Goal: Task Accomplishment & Management: Manage account settings

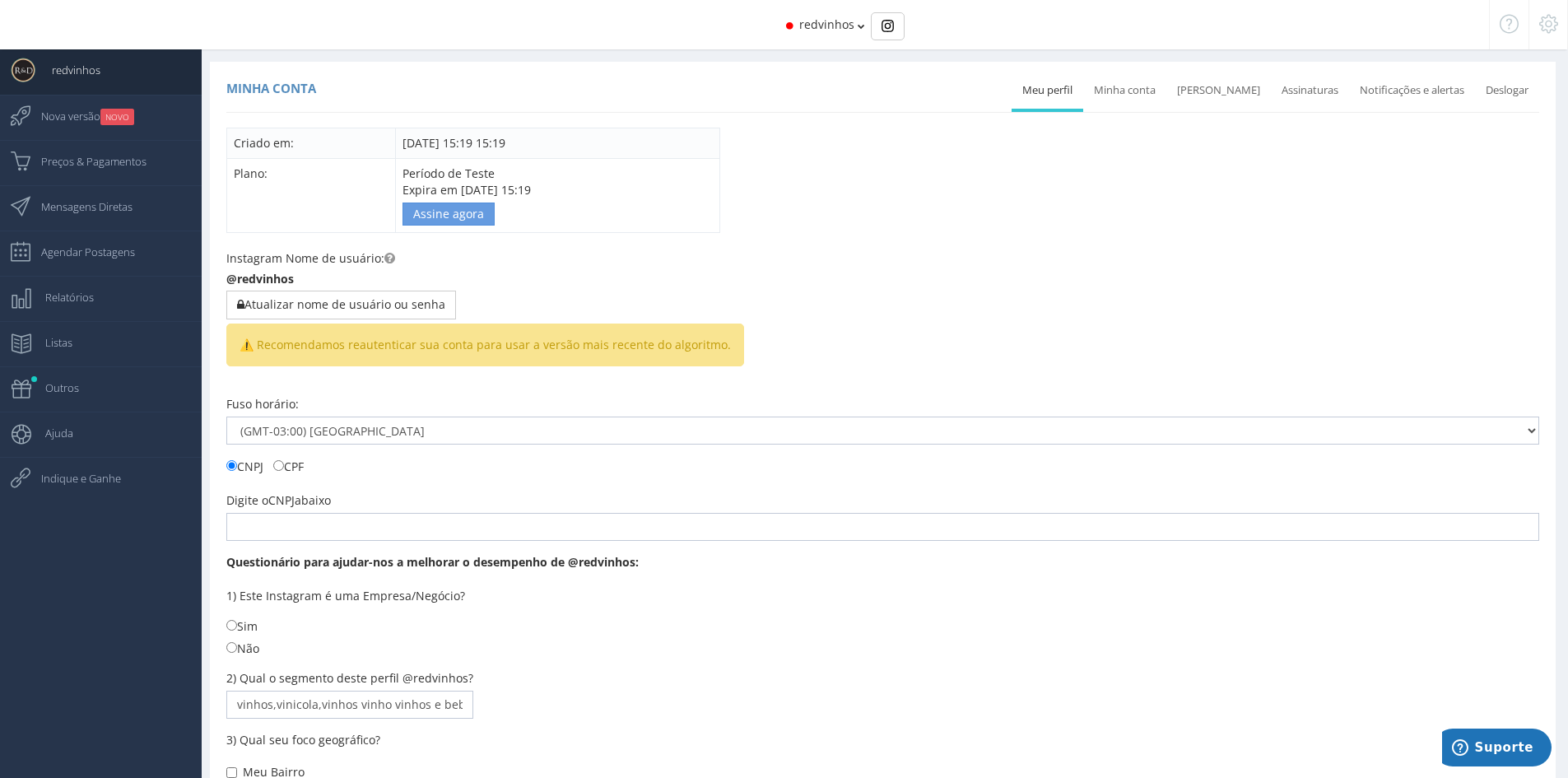
click at [838, 29] on span "redvinhos" at bounding box center [827, 24] width 55 height 16
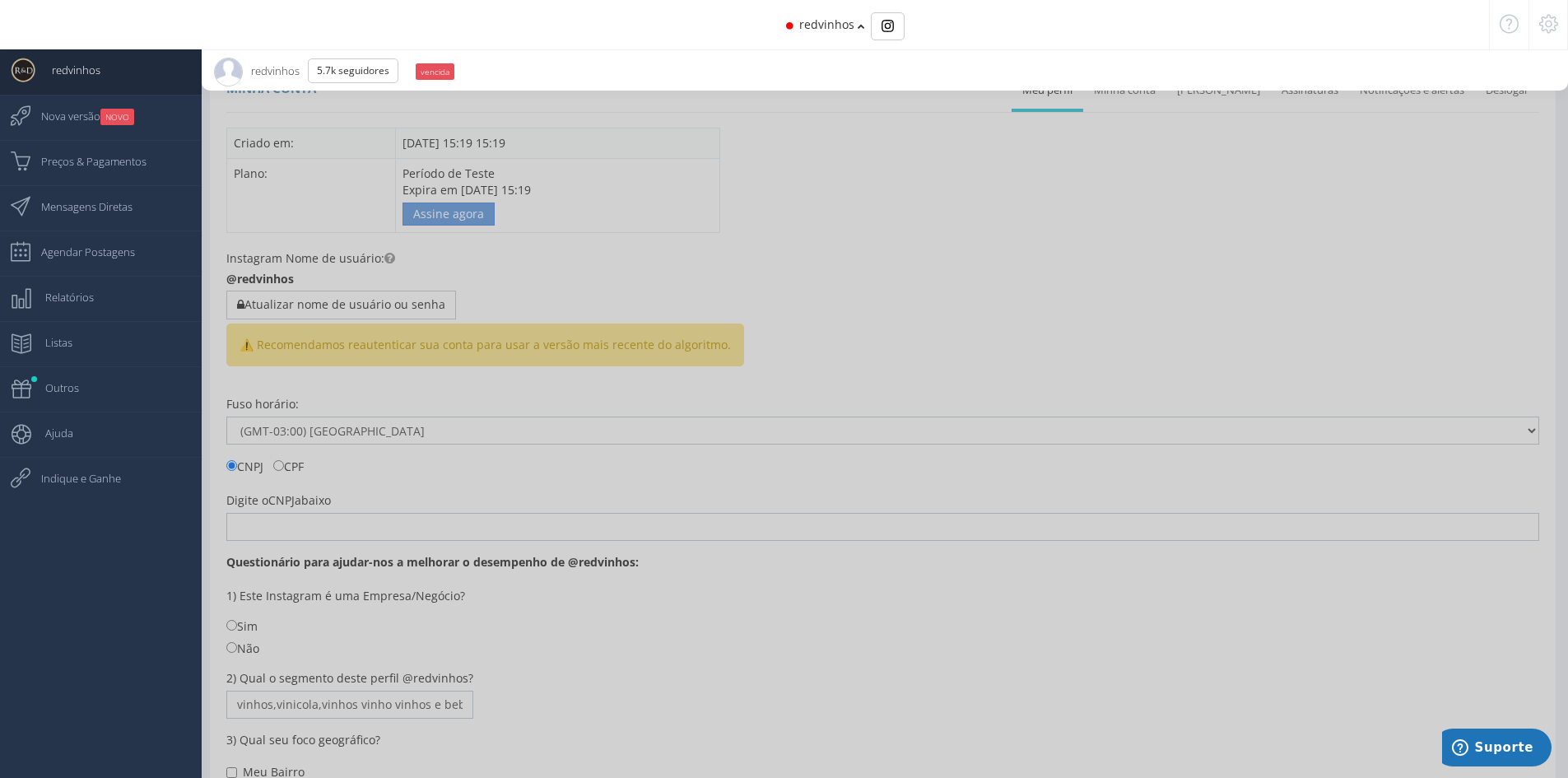
click at [1547, 24] on icon at bounding box center [1548, 23] width 19 height 12
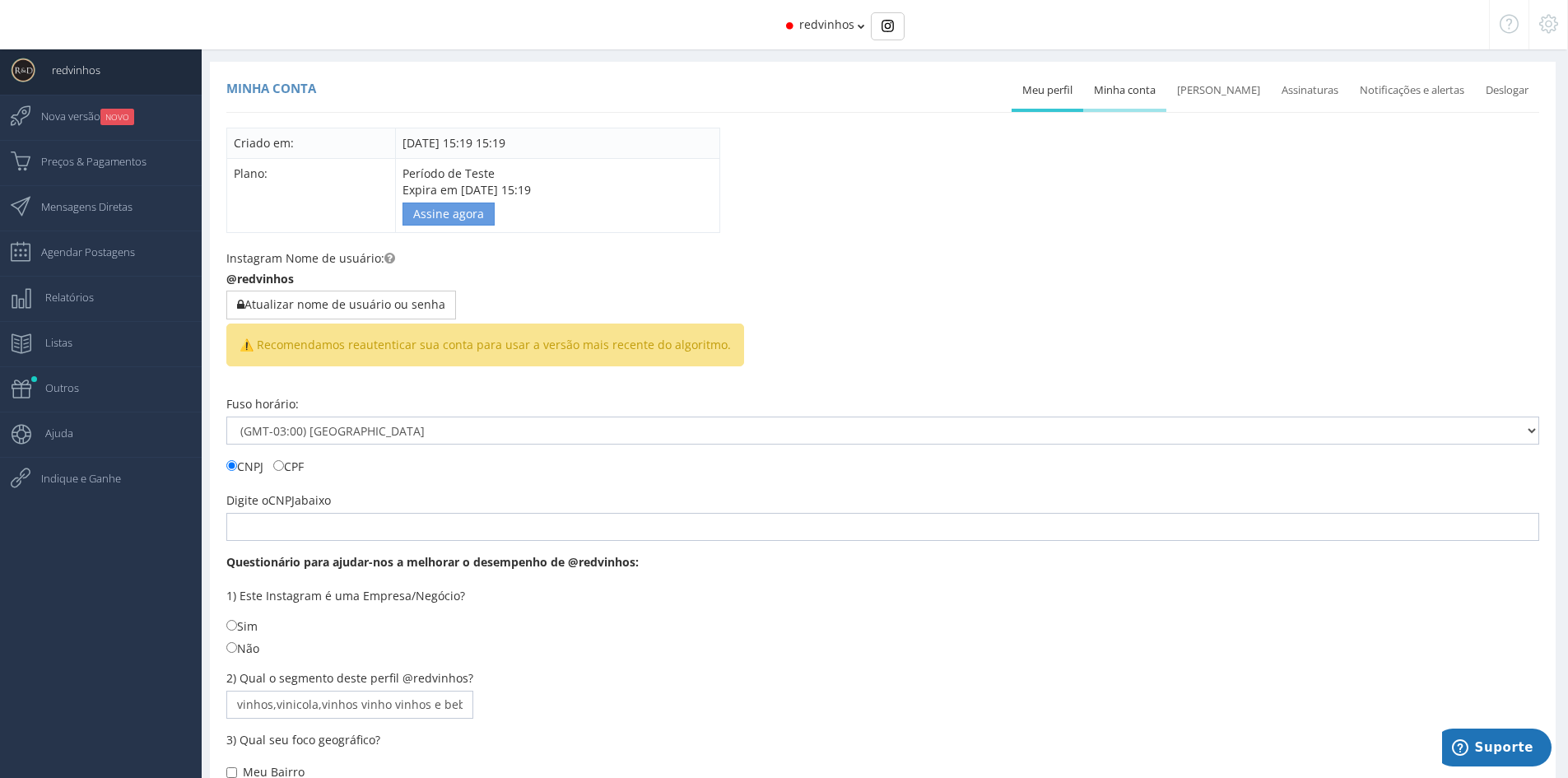
click at [1146, 91] on link "Minha conta" at bounding box center [1125, 90] width 83 height 37
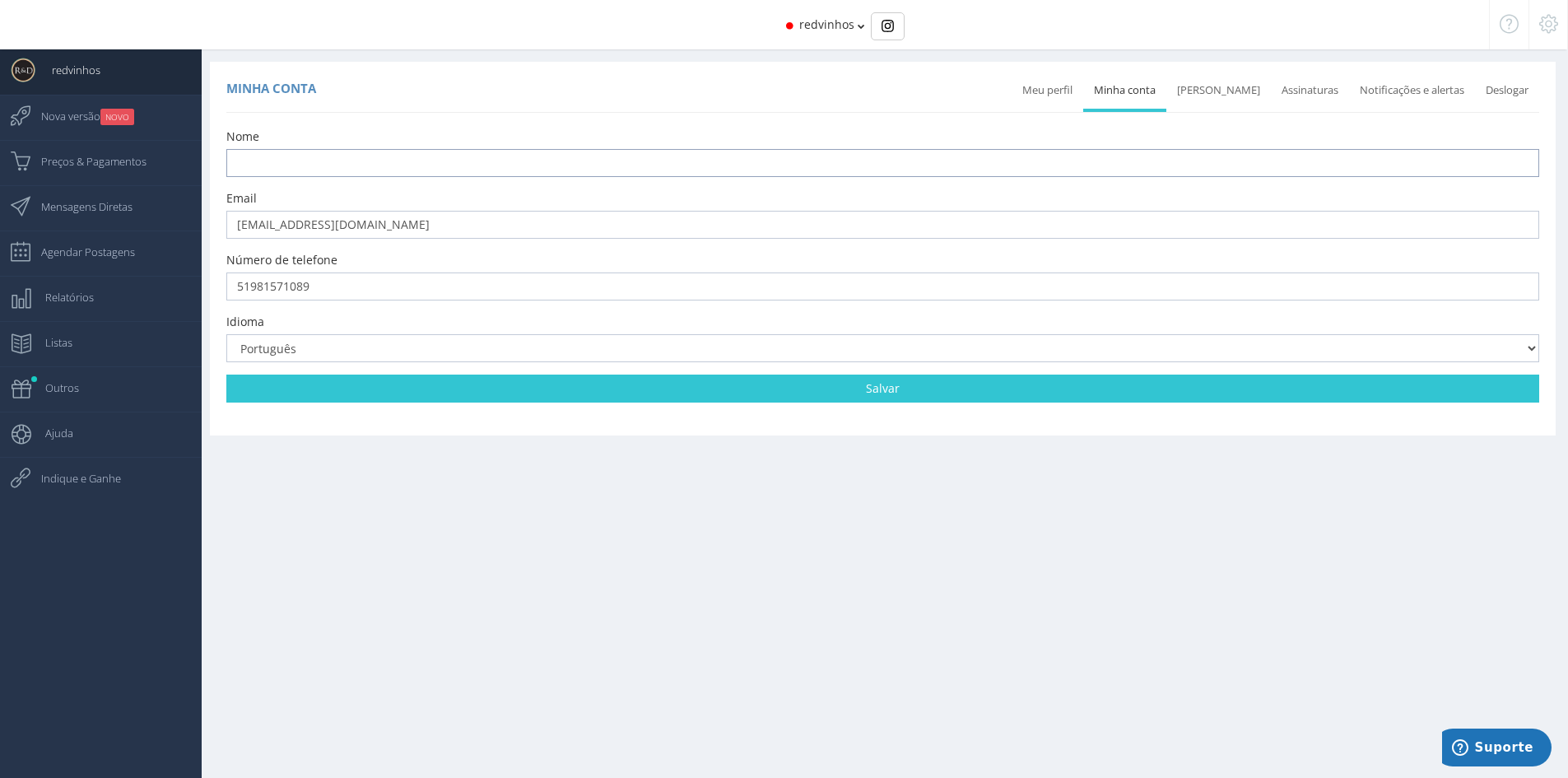
click at [928, 154] on input "text" at bounding box center [883, 162] width 1313 height 28
type input "[PERSON_NAME]"
click at [785, 96] on div "Minha conta Meu perfil [GEOGRAPHIC_DATA] conta Mudar senha Assinaturas Deslogar" at bounding box center [883, 92] width 1313 height 41
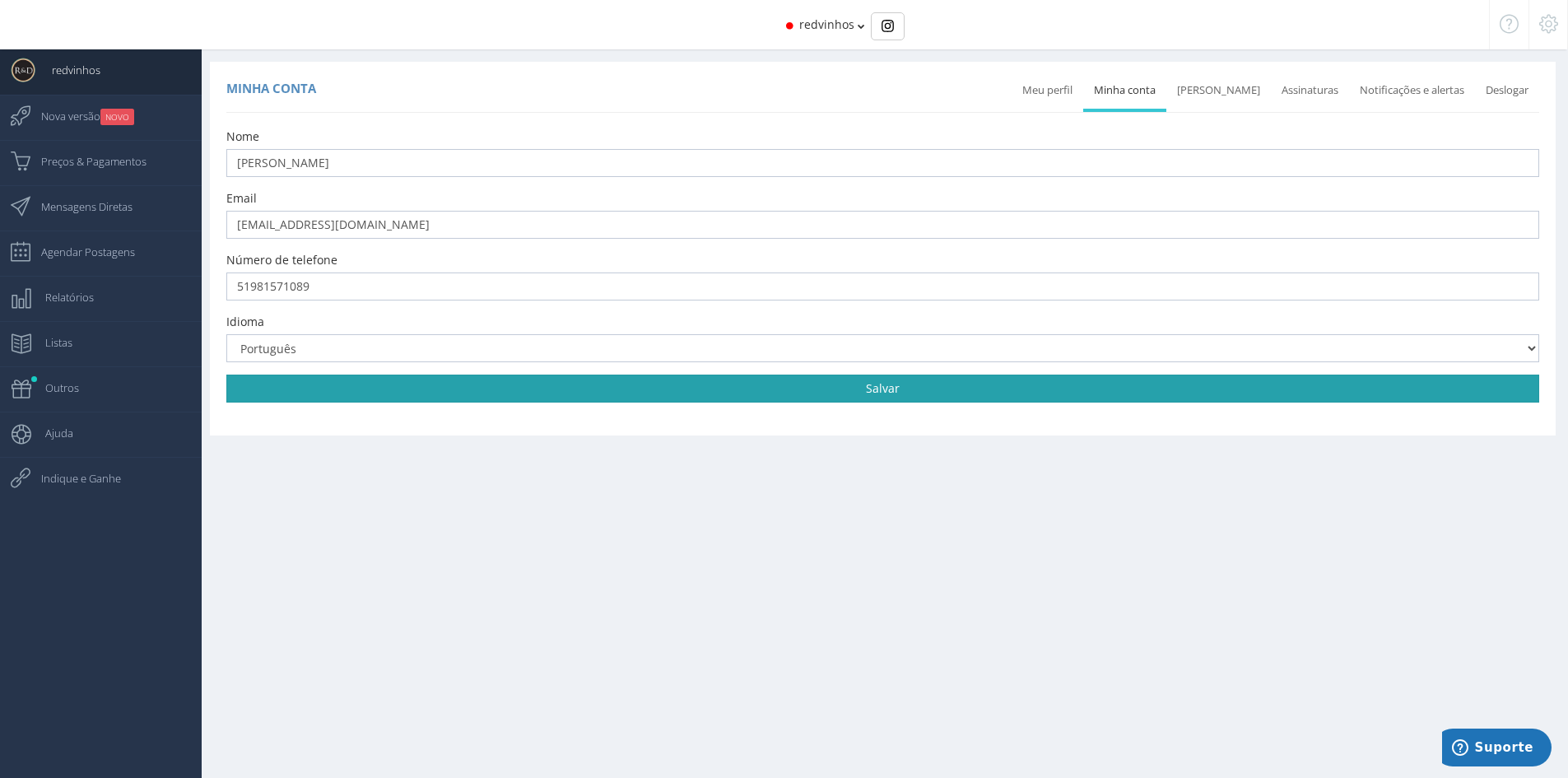
click at [933, 383] on link "Salvar" at bounding box center [883, 388] width 1313 height 28
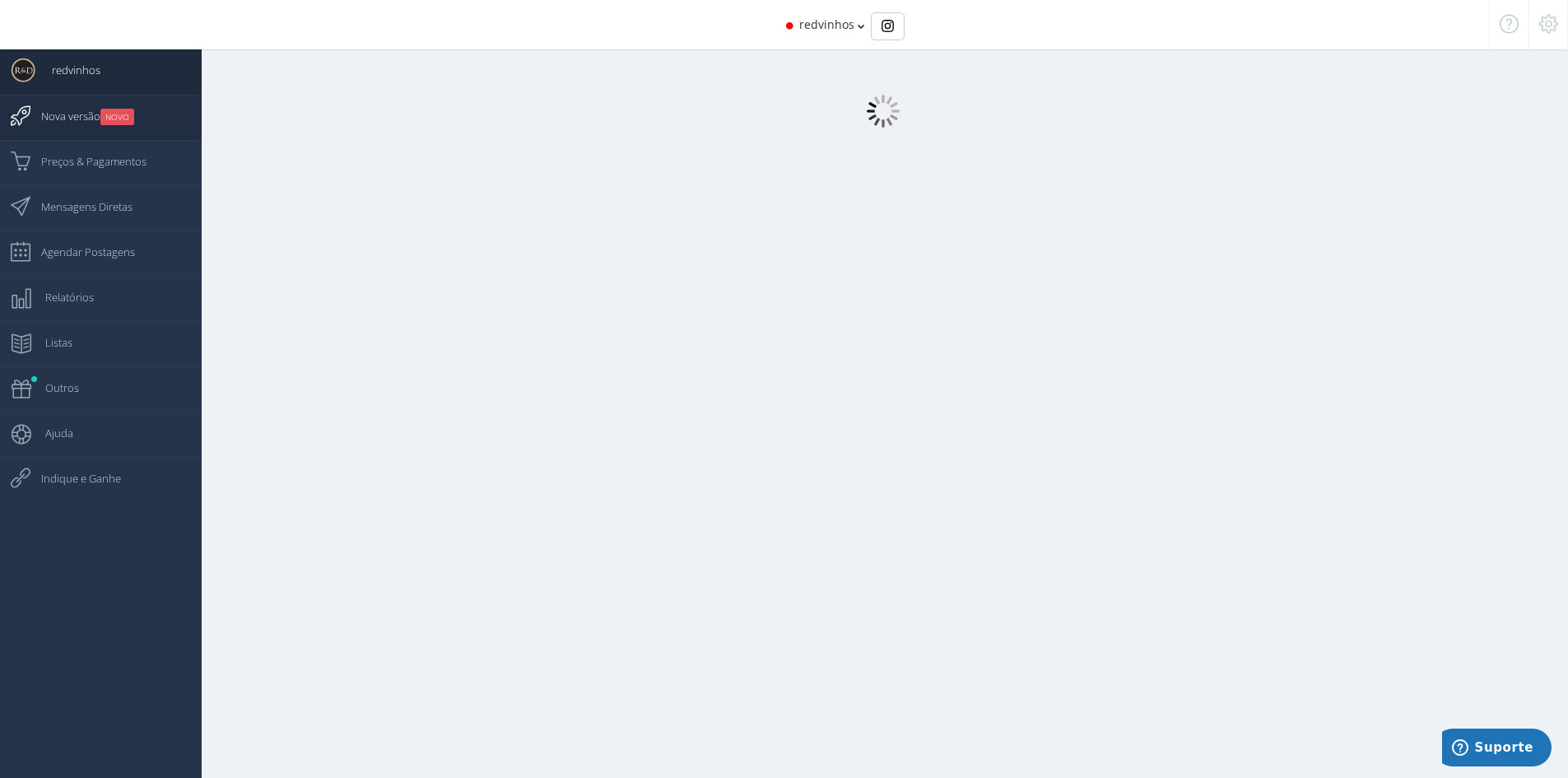
click at [55, 117] on span "Nova versão NOVO" at bounding box center [79, 116] width 110 height 41
